Goal: Transaction & Acquisition: Download file/media

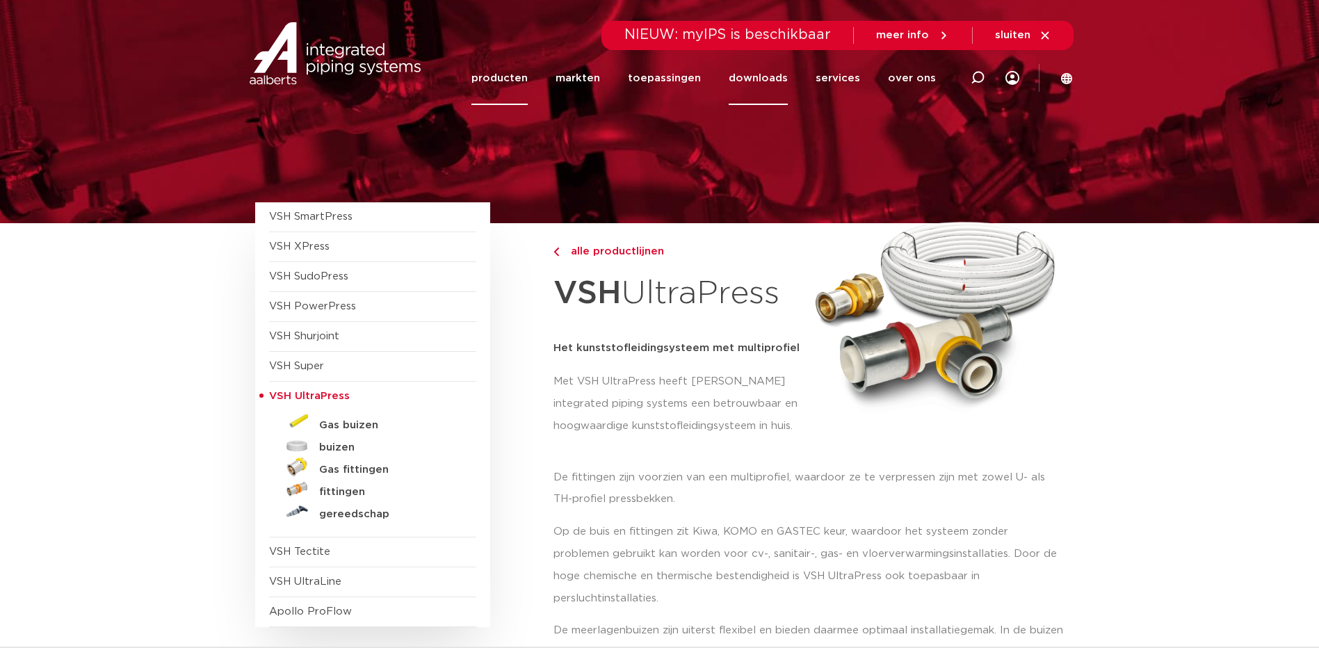
click at [763, 74] on link "downloads" at bounding box center [758, 78] width 59 height 54
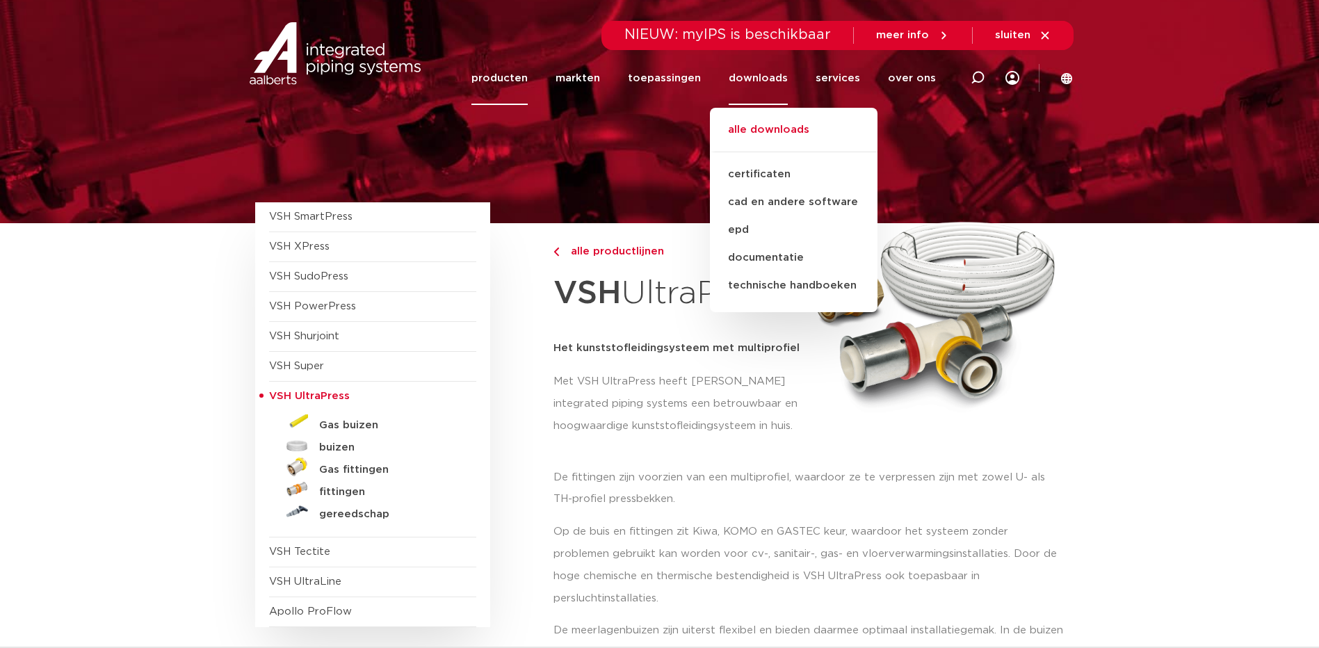
click at [782, 129] on link "alle downloads" at bounding box center [794, 137] width 168 height 31
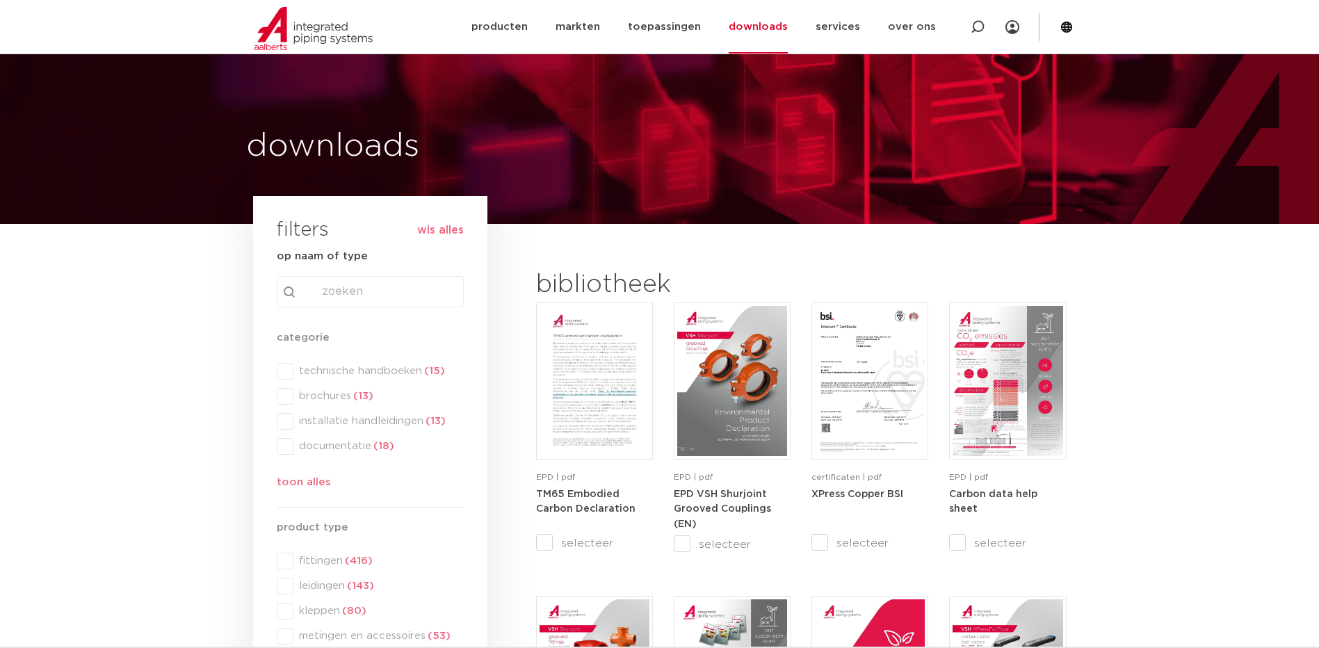
scroll to position [278, 0]
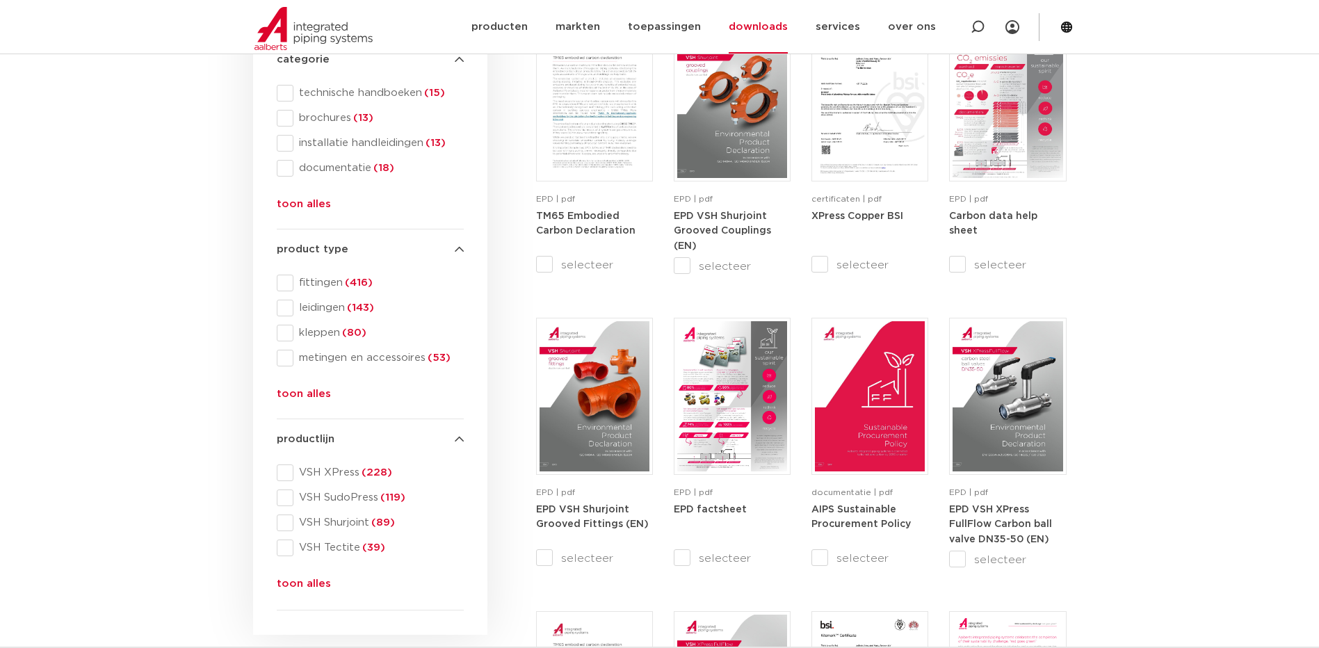
click at [310, 581] on button "toon alles" at bounding box center [304, 587] width 54 height 22
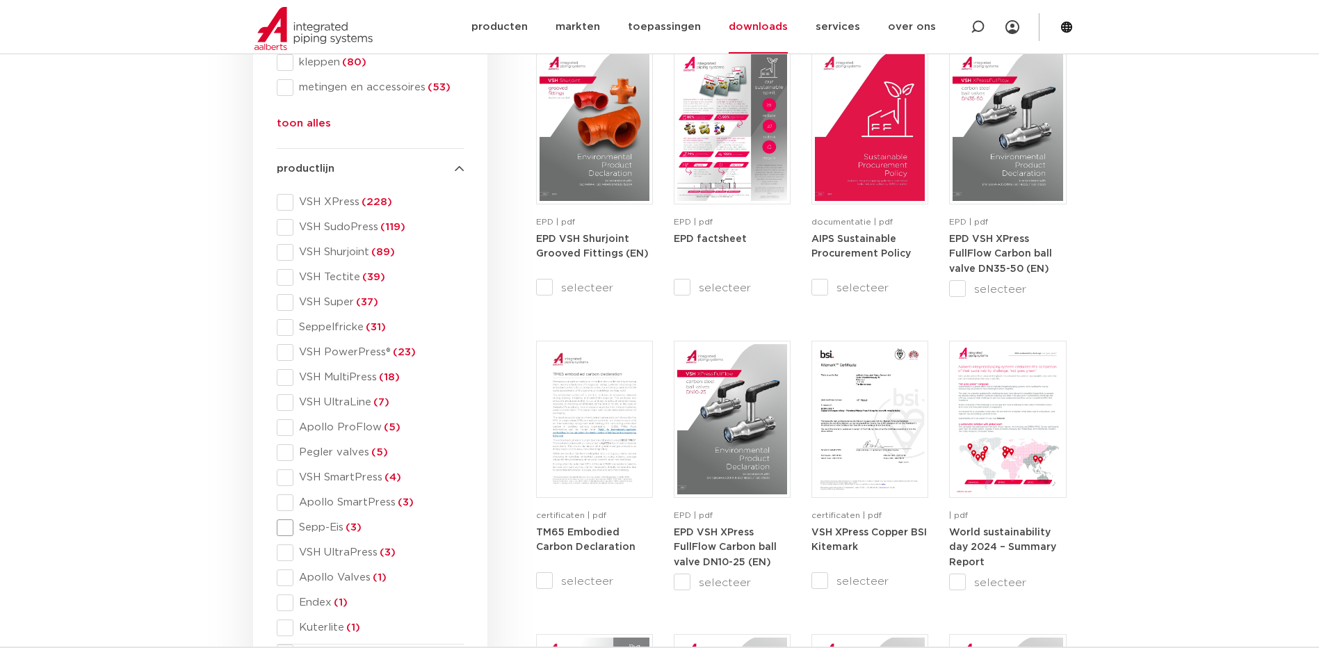
scroll to position [556, 0]
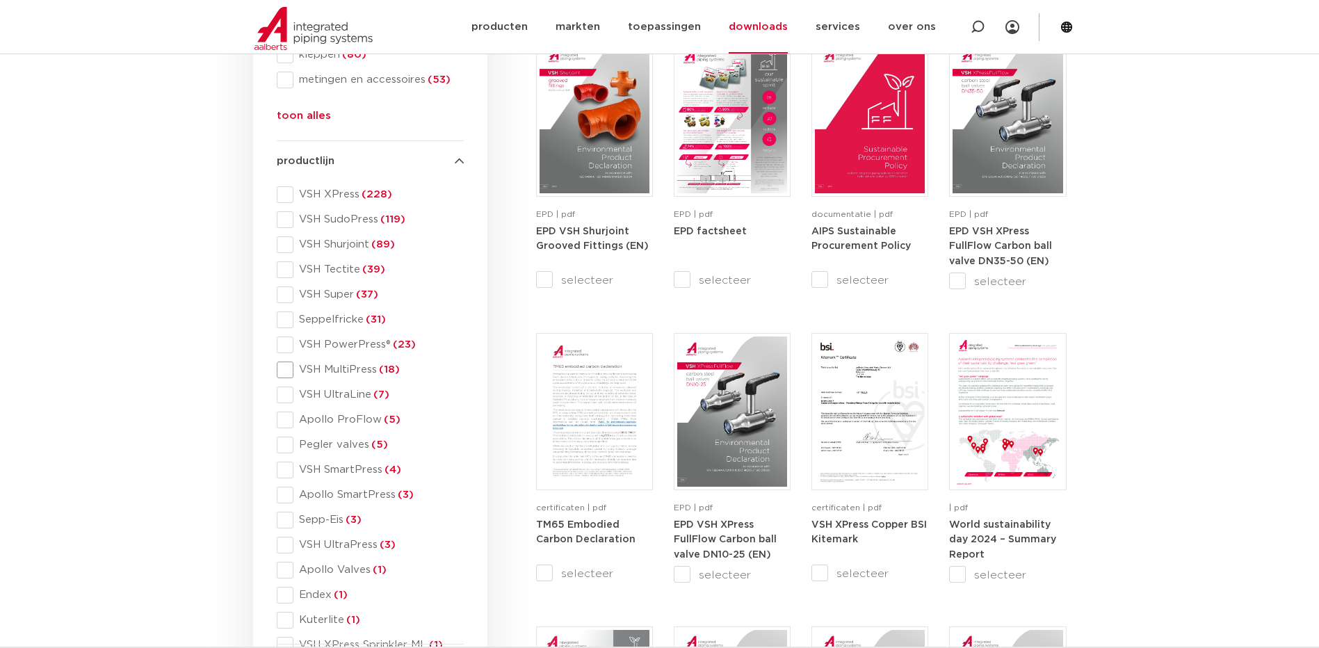
click at [281, 366] on span at bounding box center [285, 370] width 17 height 17
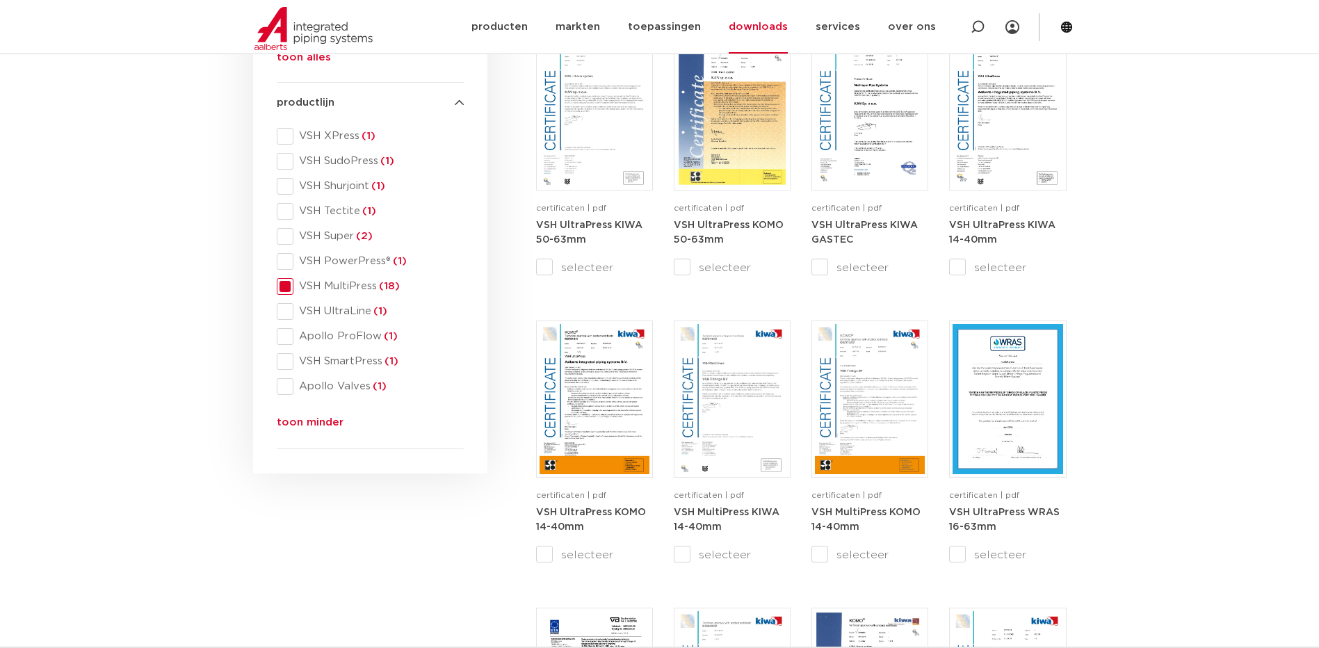
scroll to position [498, 0]
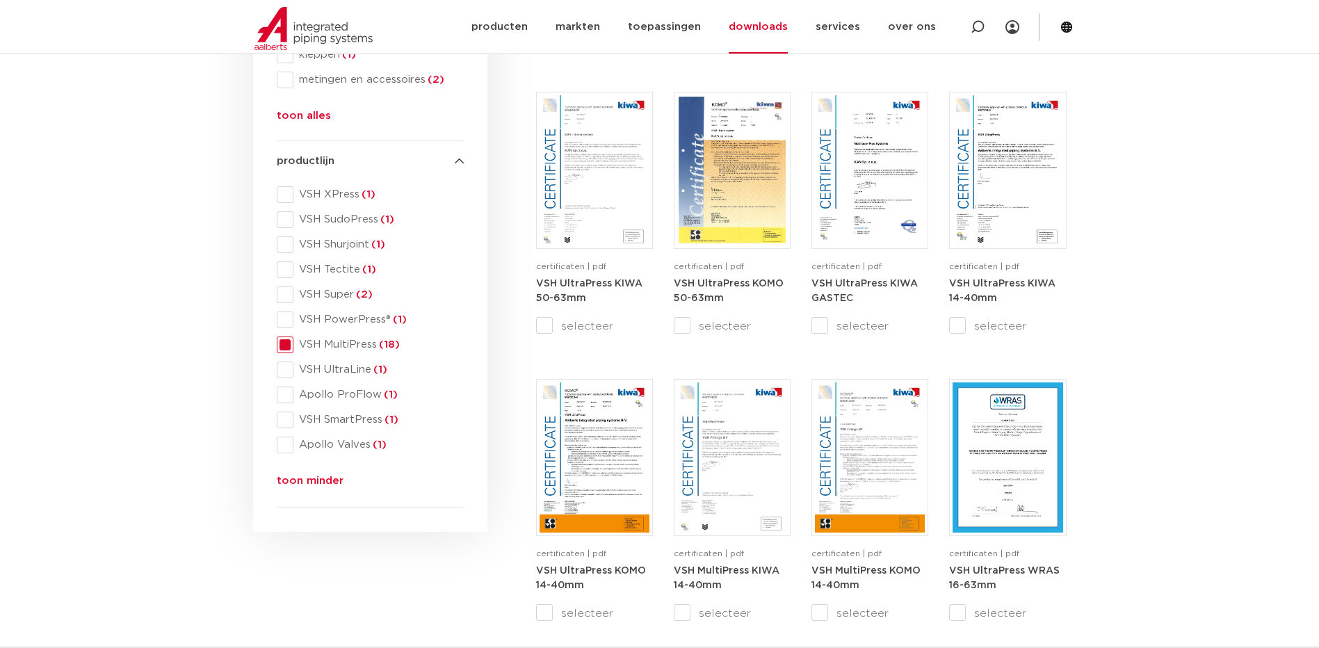
click at [311, 481] on button "toon minder" at bounding box center [310, 484] width 67 height 22
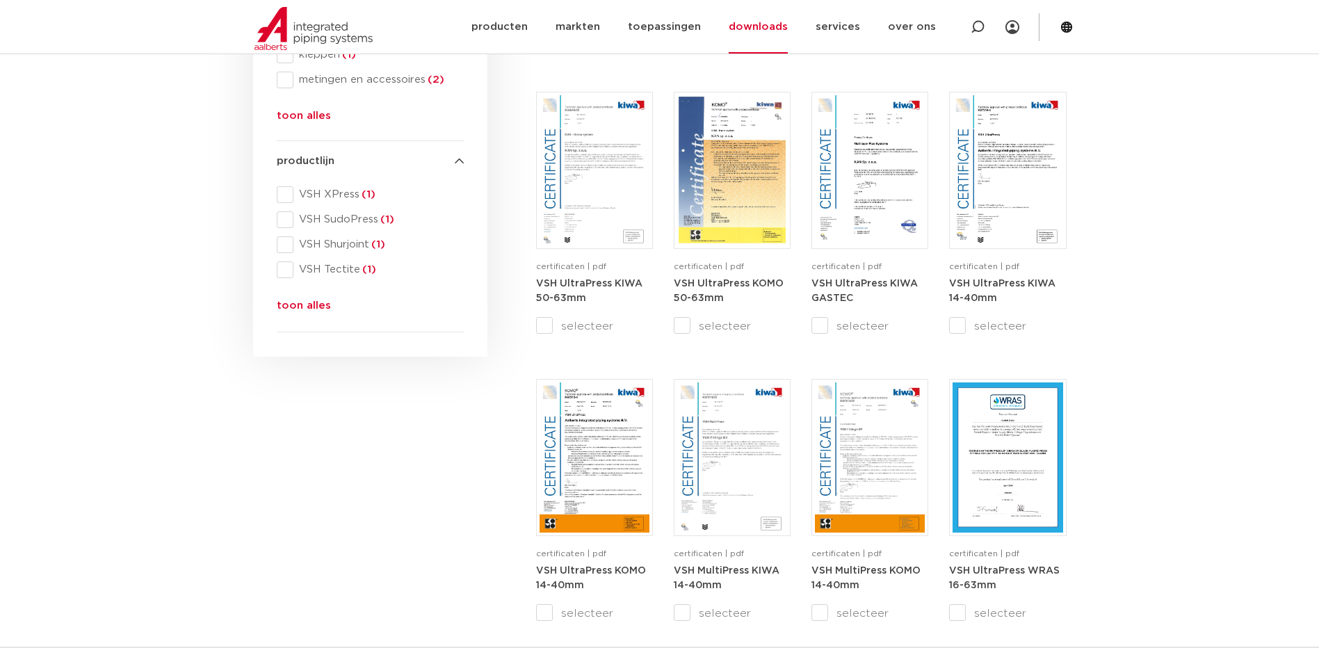
click at [307, 305] on button "toon alles" at bounding box center [304, 309] width 54 height 22
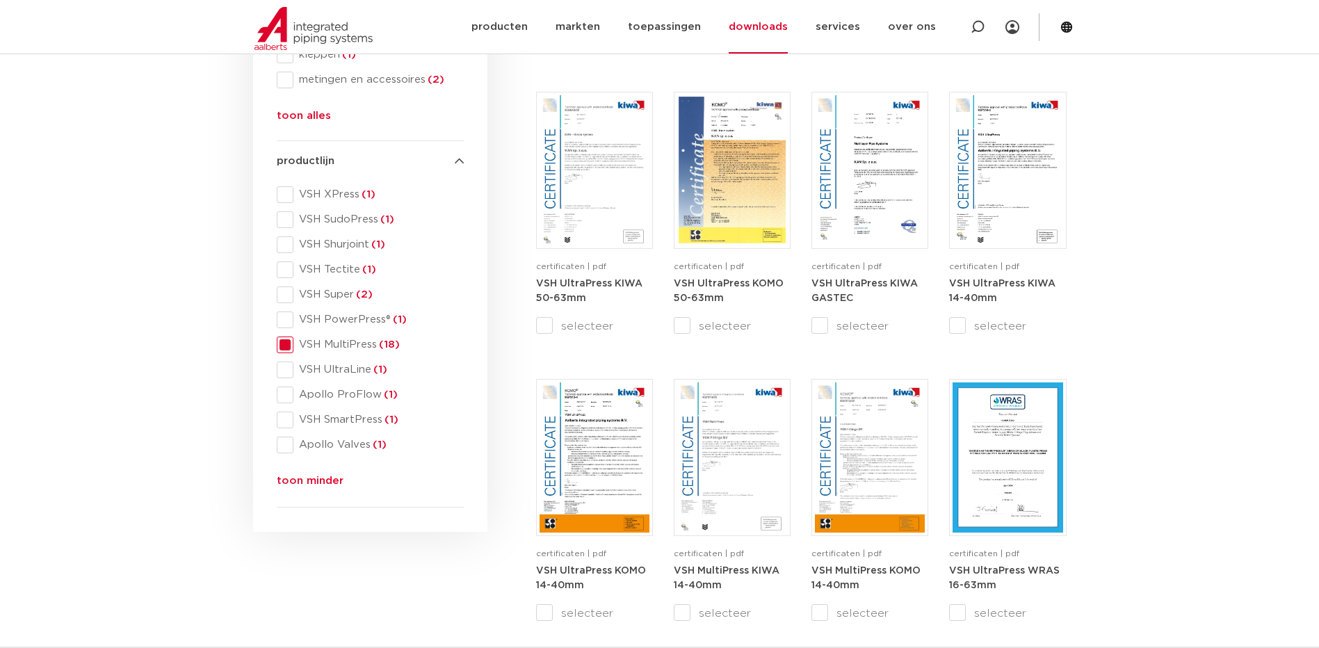
click at [288, 345] on span at bounding box center [285, 345] width 17 height 17
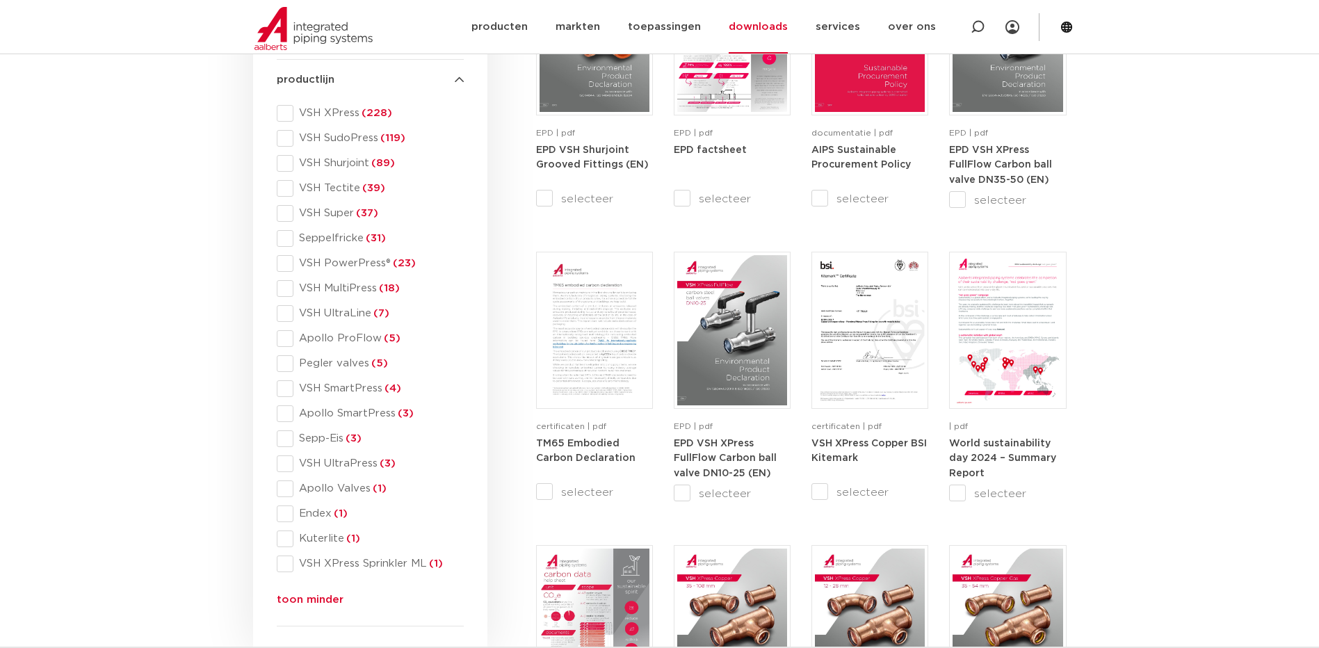
scroll to position [834, 0]
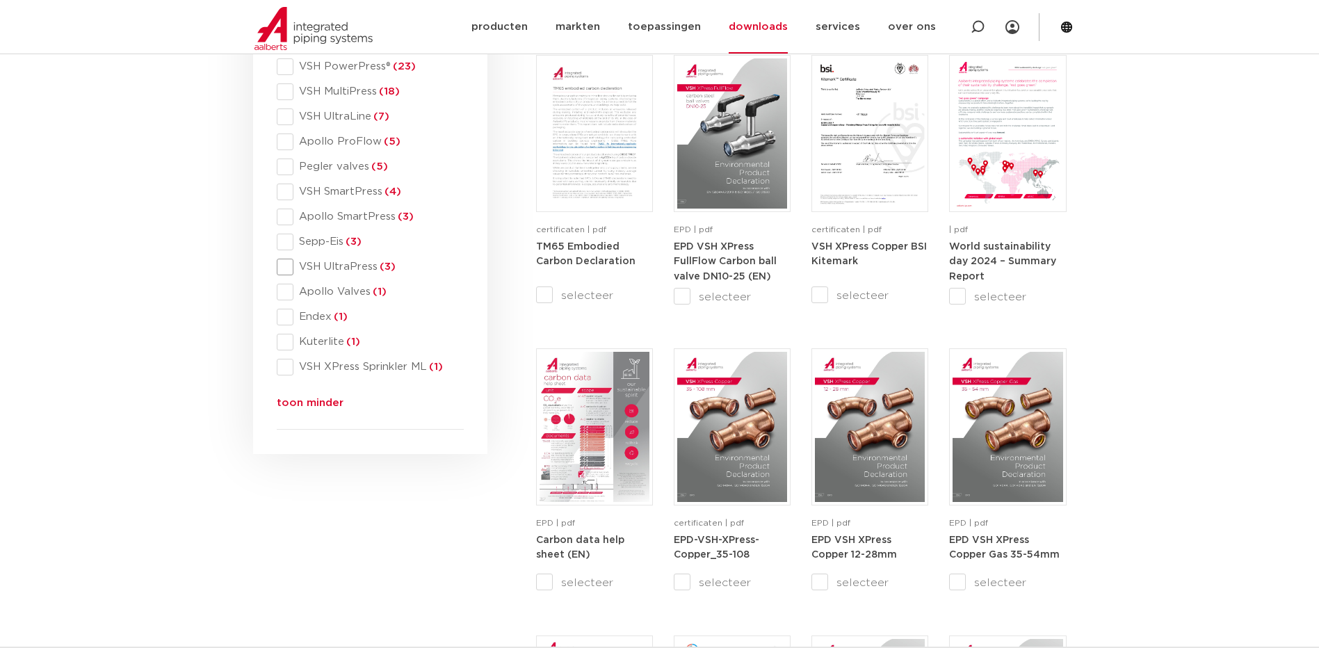
click at [287, 264] on span at bounding box center [285, 267] width 17 height 17
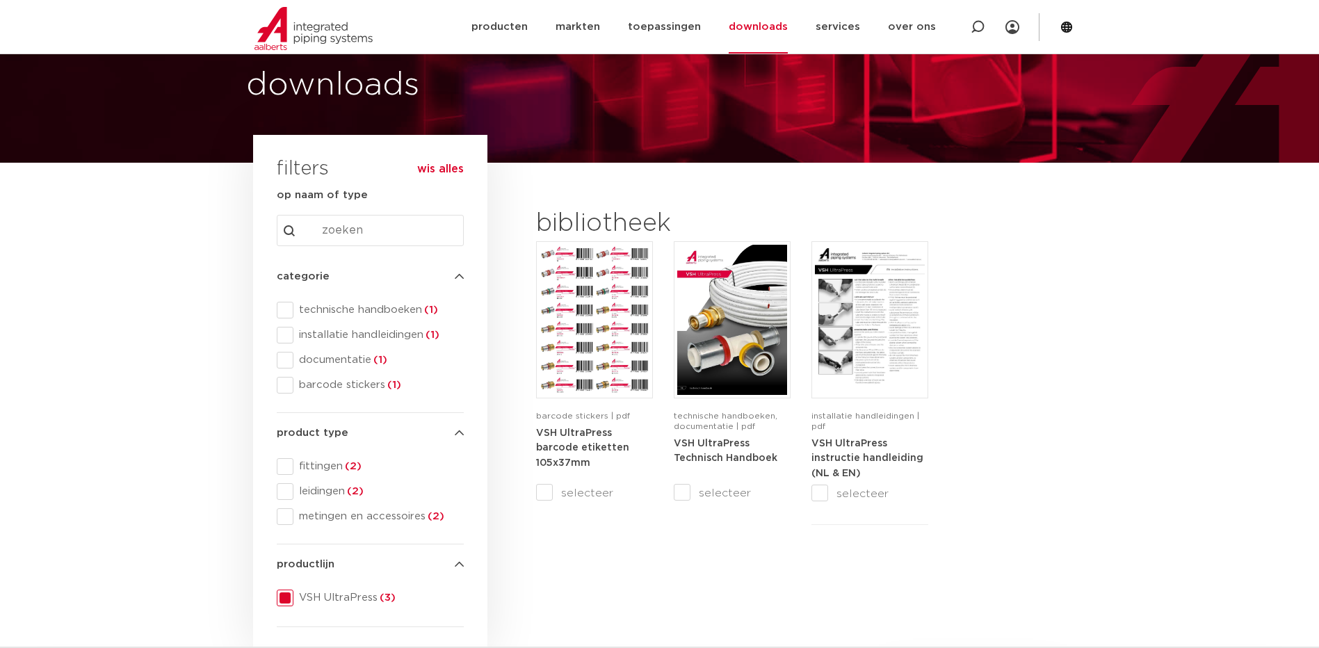
scroll to position [29, 0]
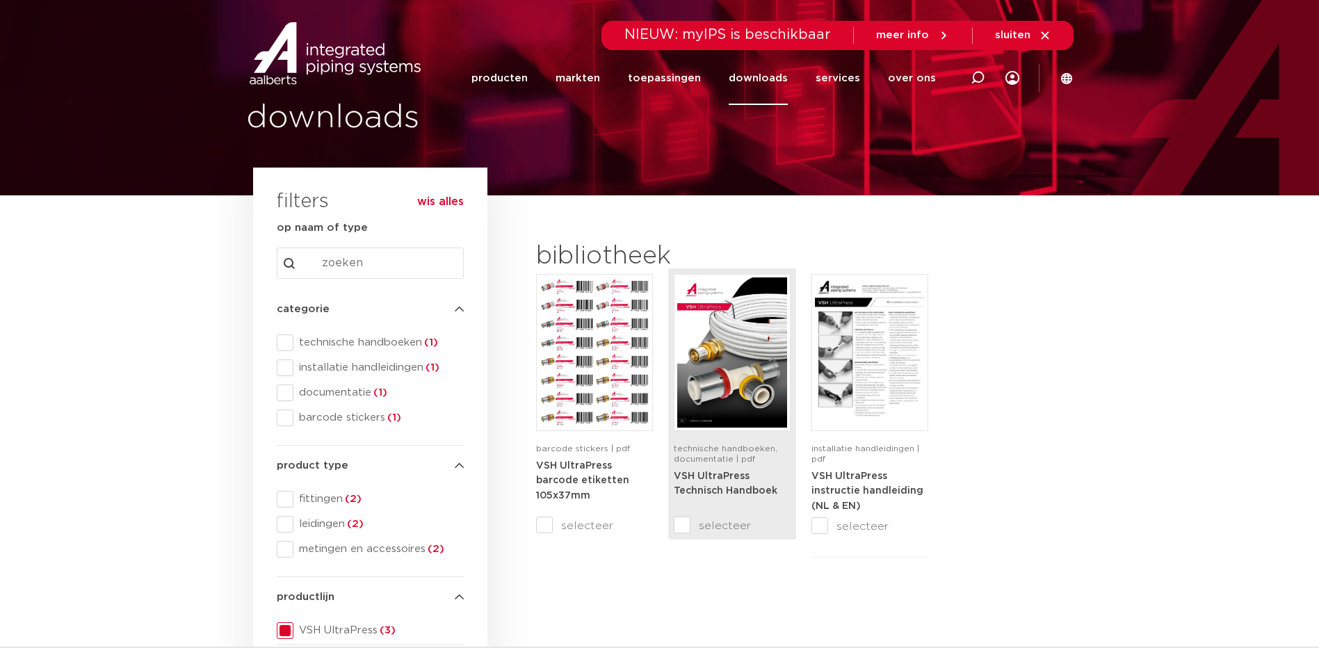
click at [763, 353] on img at bounding box center [732, 352] width 110 height 150
